Goal: Check status: Check status

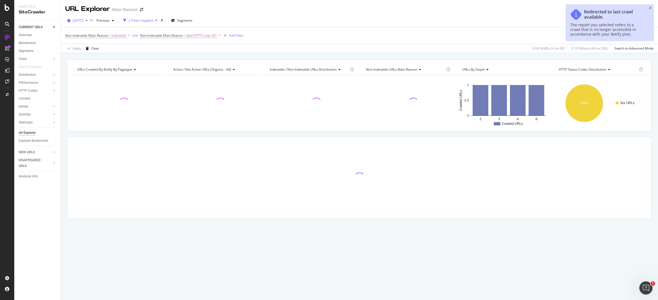
click at [90, 22] on div "[DATE]" at bounding box center [77, 20] width 25 height 8
